Goal: Information Seeking & Learning: Find specific page/section

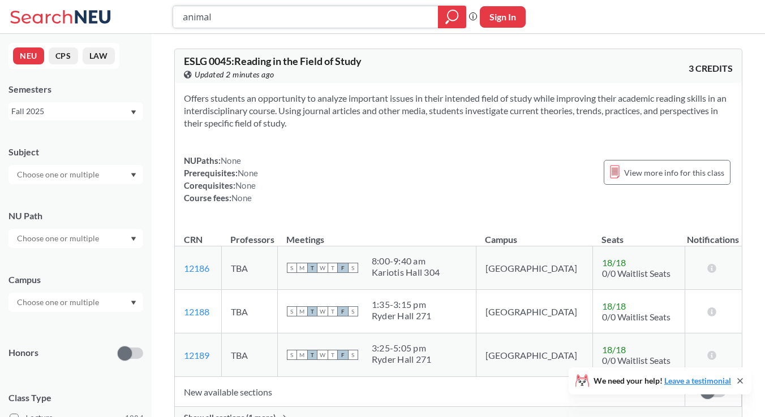
click at [447, 25] on div at bounding box center [452, 17] width 28 height 23
click at [303, 16] on input "animal" at bounding box center [306, 16] width 248 height 19
click at [49, 184] on div "Subject NU Path Campus Honors Class Type Lecture 1904 Individual Instruction 30…" at bounding box center [75, 391] width 135 height 513
click at [49, 177] on input "text" at bounding box center [58, 175] width 95 height 14
click at [31, 369] on div "Subject NU Path Campus Honors Class Type Lecture 1904 Individual Instruction 30…" at bounding box center [75, 391] width 135 height 513
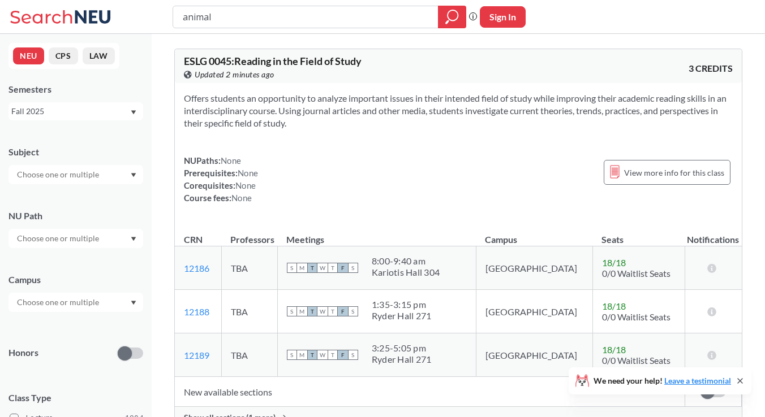
click at [66, 236] on input "text" at bounding box center [58, 239] width 95 height 14
click at [59, 196] on div "Subject NU Path Campus Honors Class Type Lecture 1904 Individual Instruction 30…" at bounding box center [75, 391] width 135 height 513
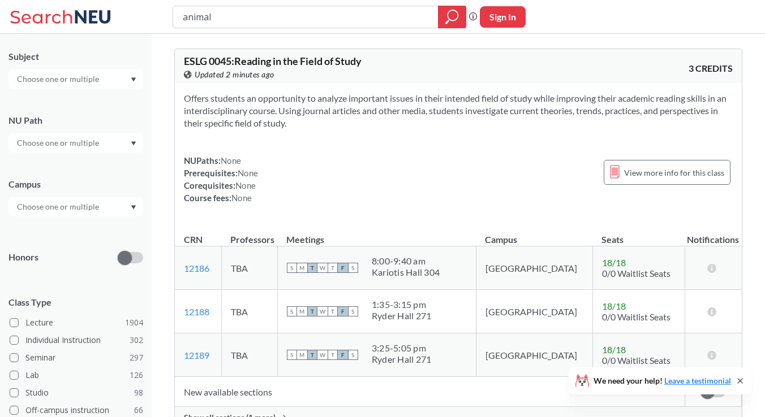
scroll to position [100, 0]
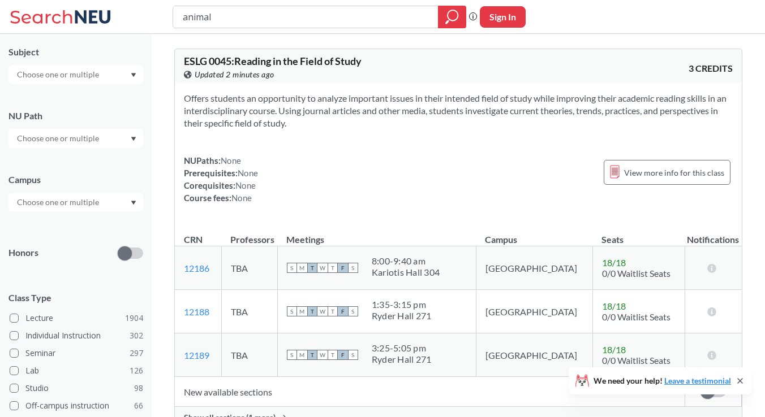
click at [71, 203] on input "text" at bounding box center [58, 203] width 95 height 14
click at [98, 224] on span "( 2064 )" at bounding box center [109, 228] width 23 height 10
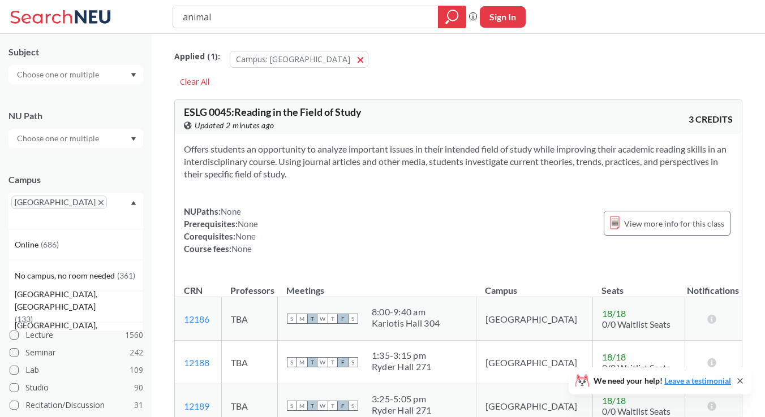
click at [45, 213] on input "text" at bounding box center [27, 220] width 33 height 14
click at [59, 239] on div "Online ( 686 )" at bounding box center [79, 245] width 128 height 12
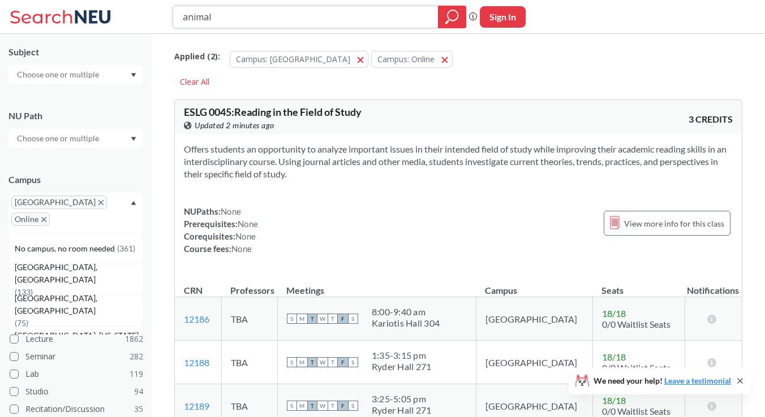
click at [454, 14] on icon "magnifying glass" at bounding box center [452, 17] width 14 height 16
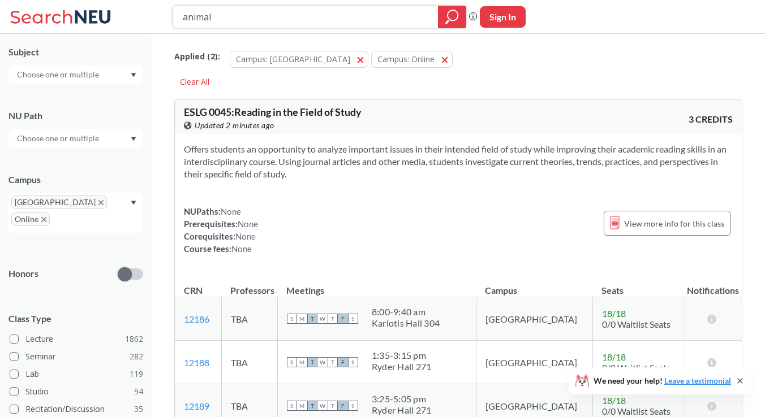
drag, startPoint x: 304, startPoint y: 20, endPoint x: 119, endPoint y: -23, distance: 189.3
click at [119, 0] on html "animal Phrase search guarantees the exact search appears in the results. Ex. If…" at bounding box center [382, 208] width 765 height 417
type input "="
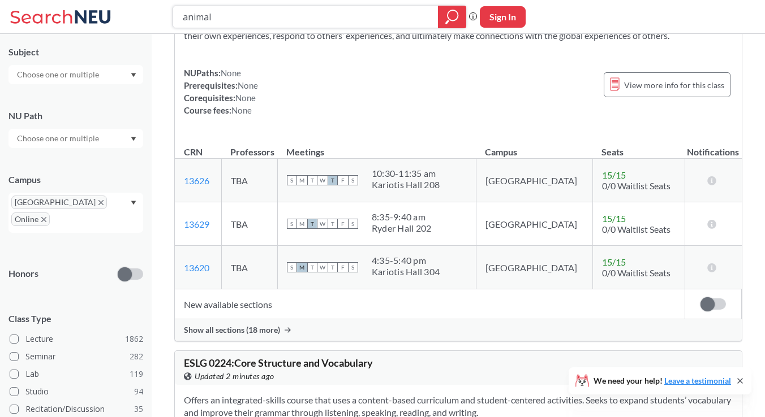
scroll to position [1830, 0]
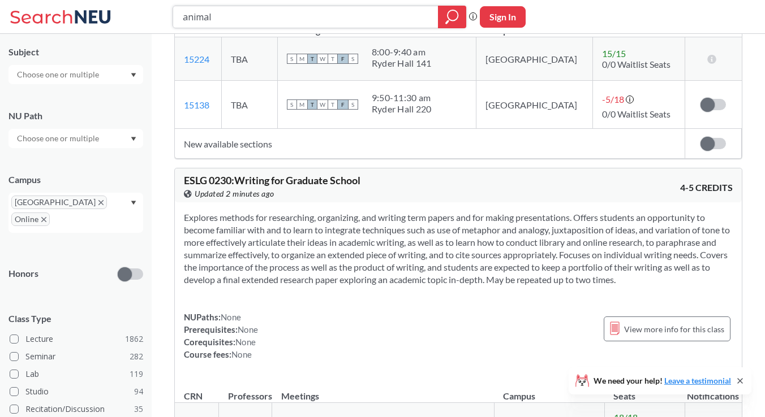
click at [452, 9] on icon "magnifying glass" at bounding box center [452, 17] width 14 height 16
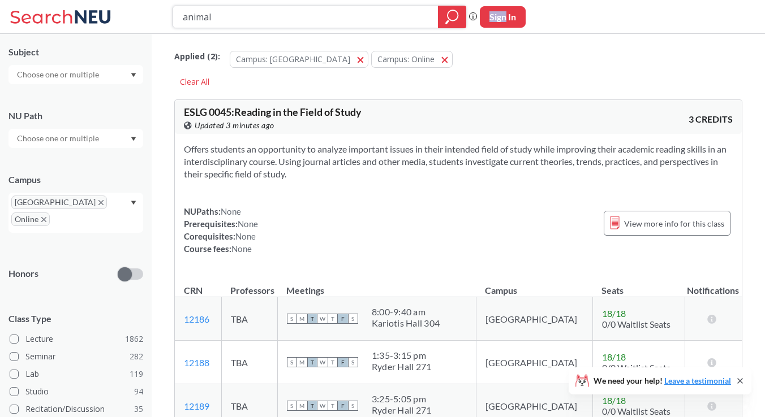
click at [452, 9] on icon "magnifying glass" at bounding box center [452, 17] width 14 height 16
click at [443, 15] on div at bounding box center [452, 17] width 28 height 23
click at [464, 33] on div "animal Phrase search guarantees the exact search appears in the results. Ex. If…" at bounding box center [382, 17] width 765 height 34
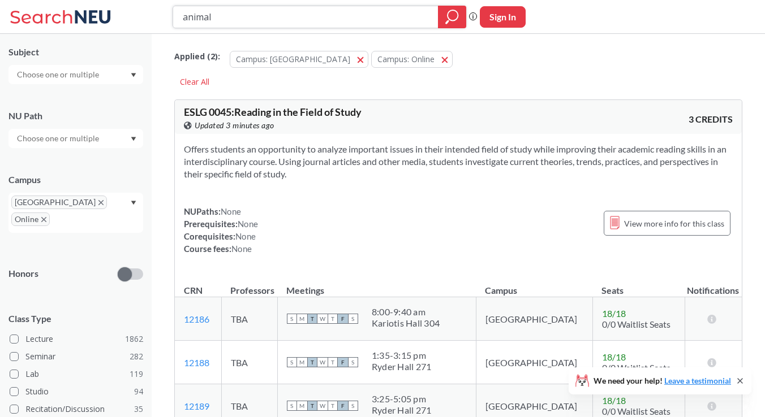
click at [456, 15] on icon "magnifying glass" at bounding box center [452, 17] width 14 height 16
drag, startPoint x: 413, startPoint y: 15, endPoint x: 147, endPoint y: 3, distance: 266.0
click at [147, 3] on div "animal Phrase search guarantees the exact search appears in the results. Ex. If…" at bounding box center [382, 17] width 765 height 34
type input "\"
type input "eemb"
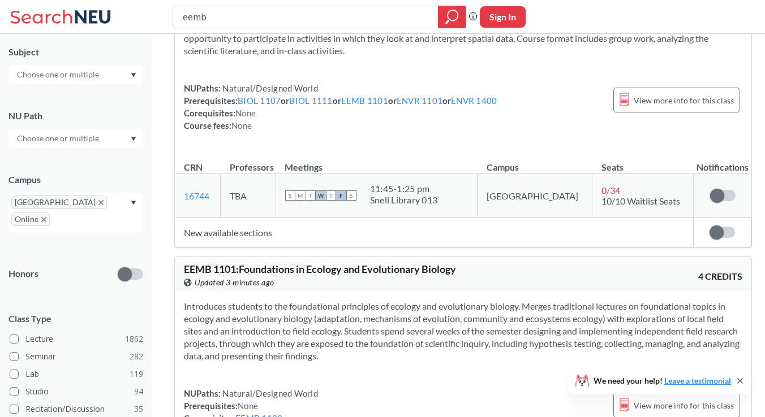
scroll to position [1081, 0]
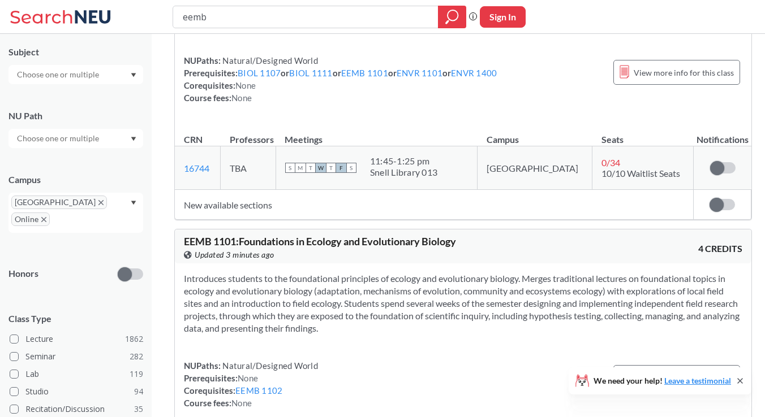
click at [267, 10] on input "eemb" at bounding box center [306, 16] width 248 height 19
type input "3600"
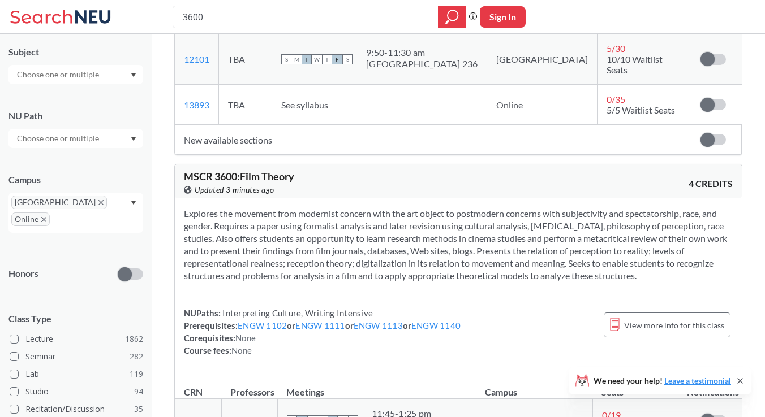
scroll to position [707, 0]
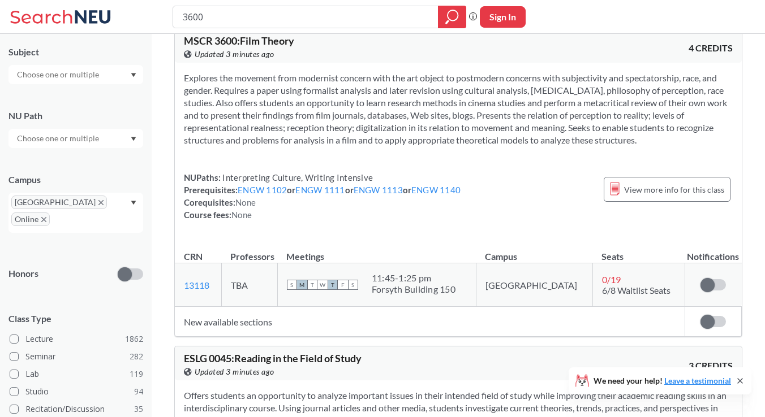
click at [185, 16] on input "3600" at bounding box center [306, 16] width 248 height 19
type input "eemb 3600"
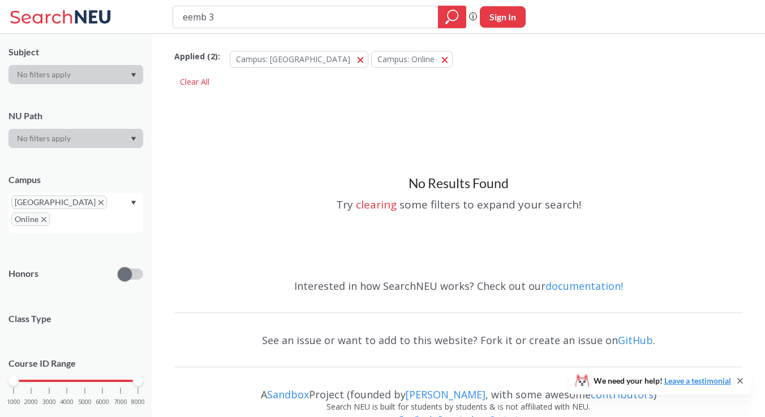
type input "eemb"
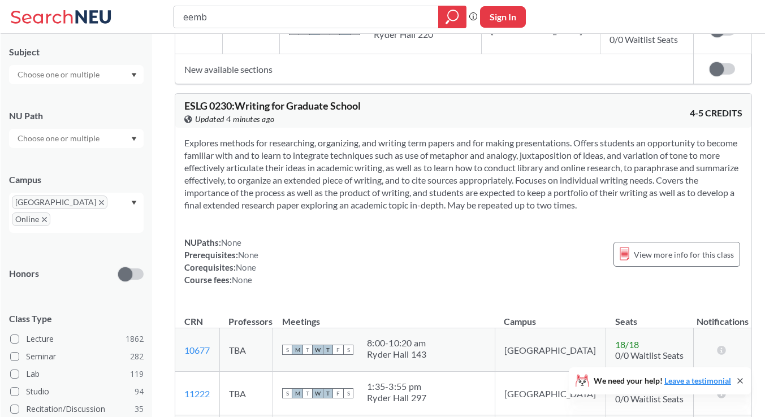
scroll to position [5744, 0]
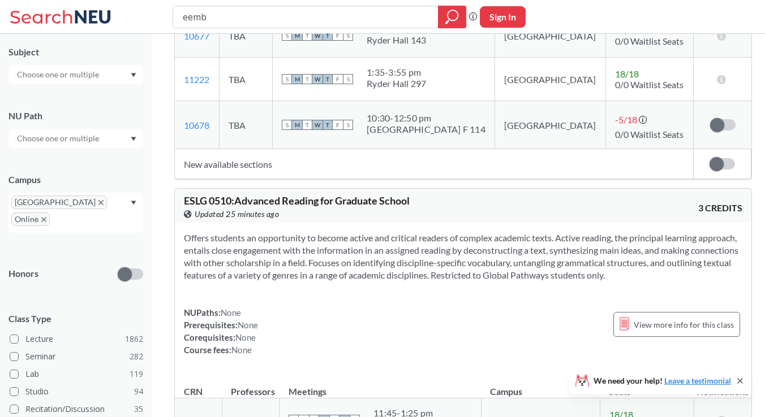
click at [527, 1] on div "eemb Phrase search guarantees the exact search appears in the results. Ex. If y…" at bounding box center [382, 17] width 765 height 34
